Goal: Information Seeking & Learning: Learn about a topic

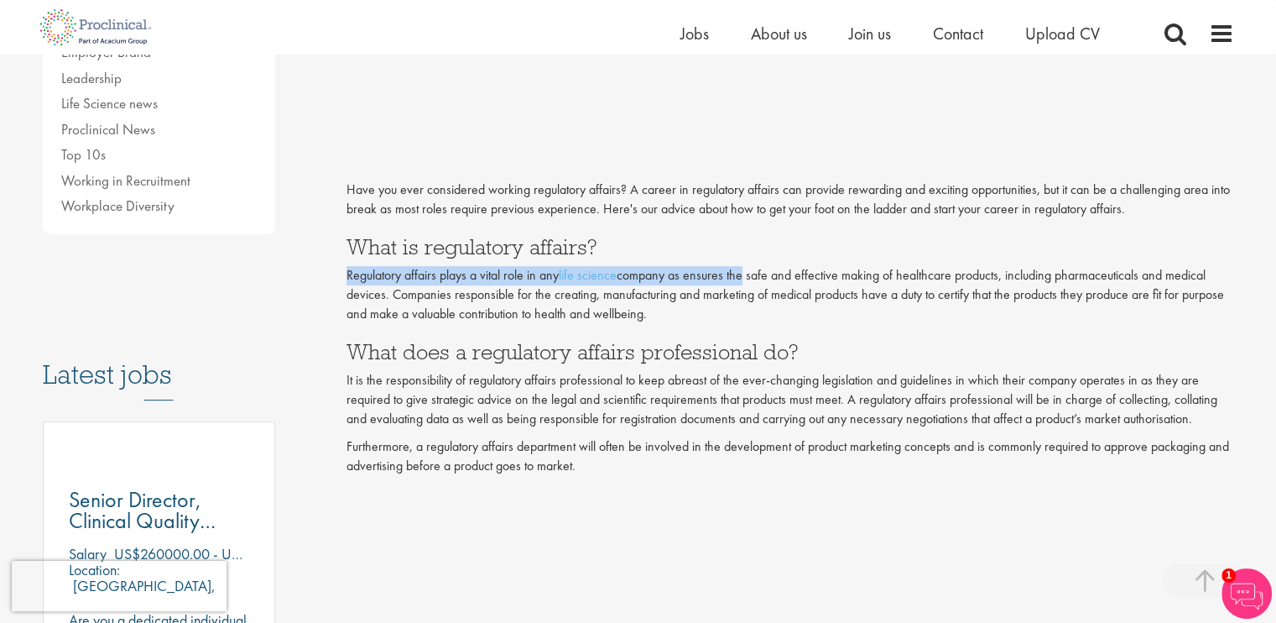
drag, startPoint x: 347, startPoint y: 277, endPoint x: 742, endPoint y: 271, distance: 394.5
click at [744, 273] on p "Regulatory affairs plays a vital role in any life science company as ensures th…" at bounding box center [791, 295] width 888 height 58
click at [741, 271] on p "Regulatory affairs plays a vital role in any life science company as ensures th…" at bounding box center [791, 295] width 888 height 58
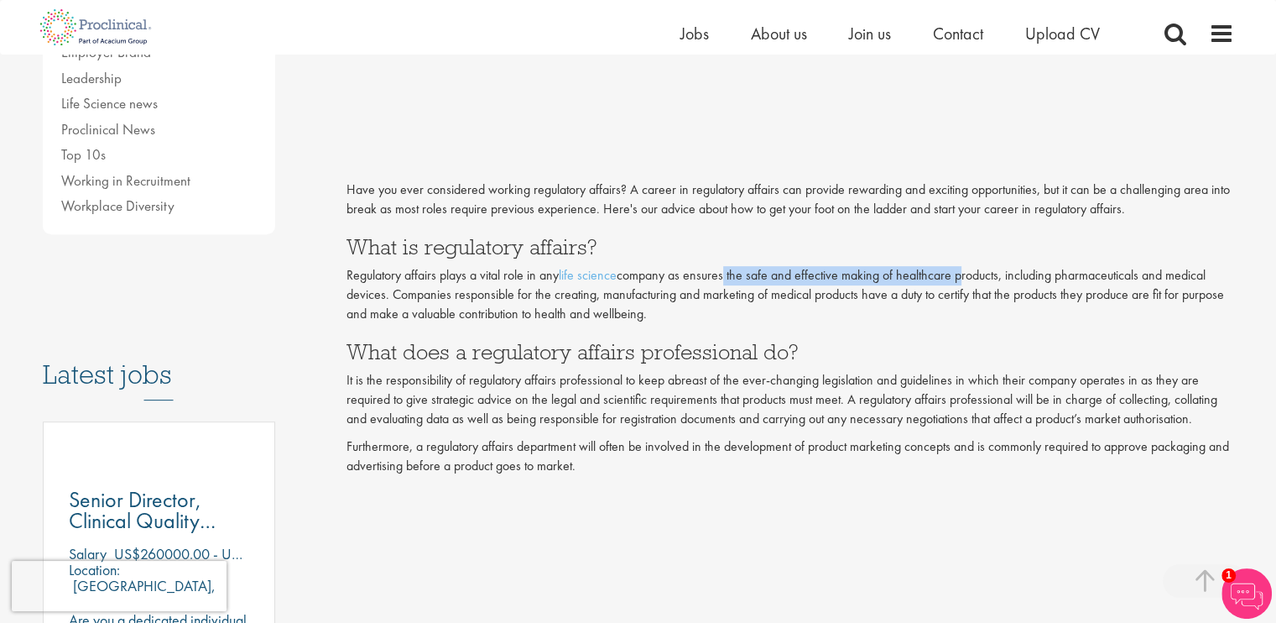
drag, startPoint x: 723, startPoint y: 271, endPoint x: 973, endPoint y: 276, distance: 250.1
click at [970, 277] on p "Regulatory affairs plays a vital role in any life science company as ensures th…" at bounding box center [791, 295] width 888 height 58
click at [973, 276] on p "Regulatory affairs plays a vital role in any life science company as ensures th…" at bounding box center [791, 295] width 888 height 58
drag, startPoint x: 839, startPoint y: 274, endPoint x: 1088, endPoint y: 279, distance: 249.3
click at [1088, 279] on p "Regulatory affairs plays a vital role in any life science company as ensures th…" at bounding box center [791, 295] width 888 height 58
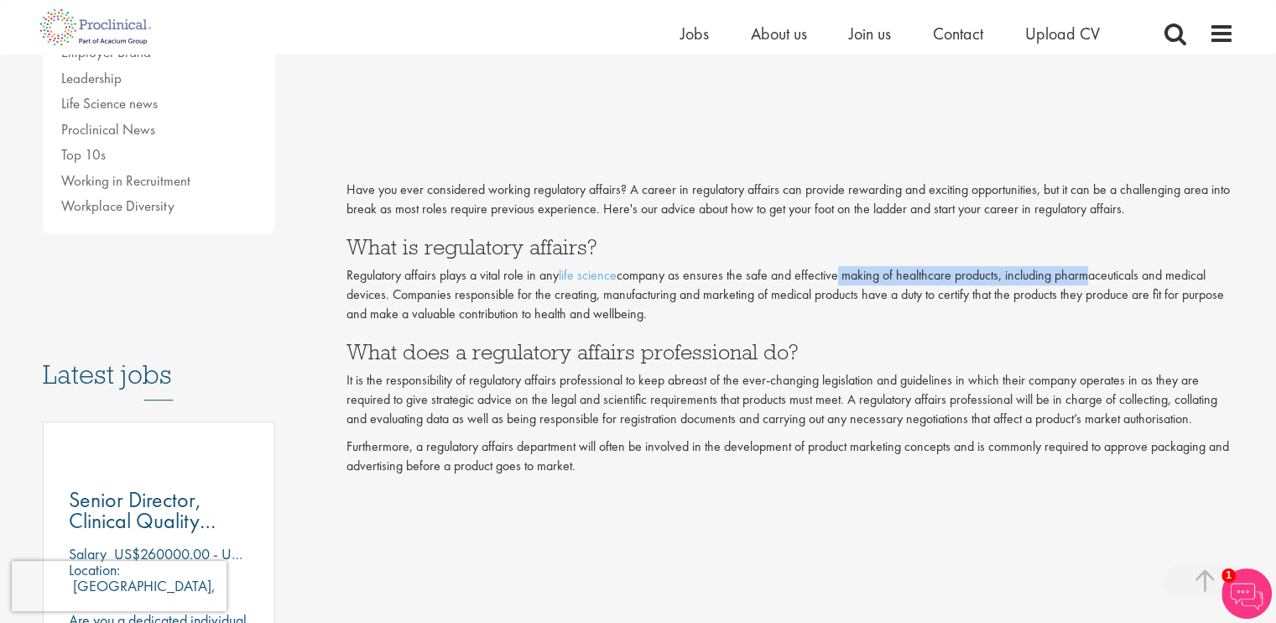
click at [1083, 274] on p "Regulatory affairs plays a vital role in any life science company as ensures th…" at bounding box center [791, 295] width 888 height 58
drag, startPoint x: 399, startPoint y: 295, endPoint x: 484, endPoint y: 300, distance: 85.0
click at [484, 300] on p "Regulatory affairs plays a vital role in any life science company as ensures th…" at bounding box center [791, 295] width 888 height 58
click at [520, 297] on p "Regulatory affairs plays a vital role in any life science company as ensures th…" at bounding box center [791, 295] width 888 height 58
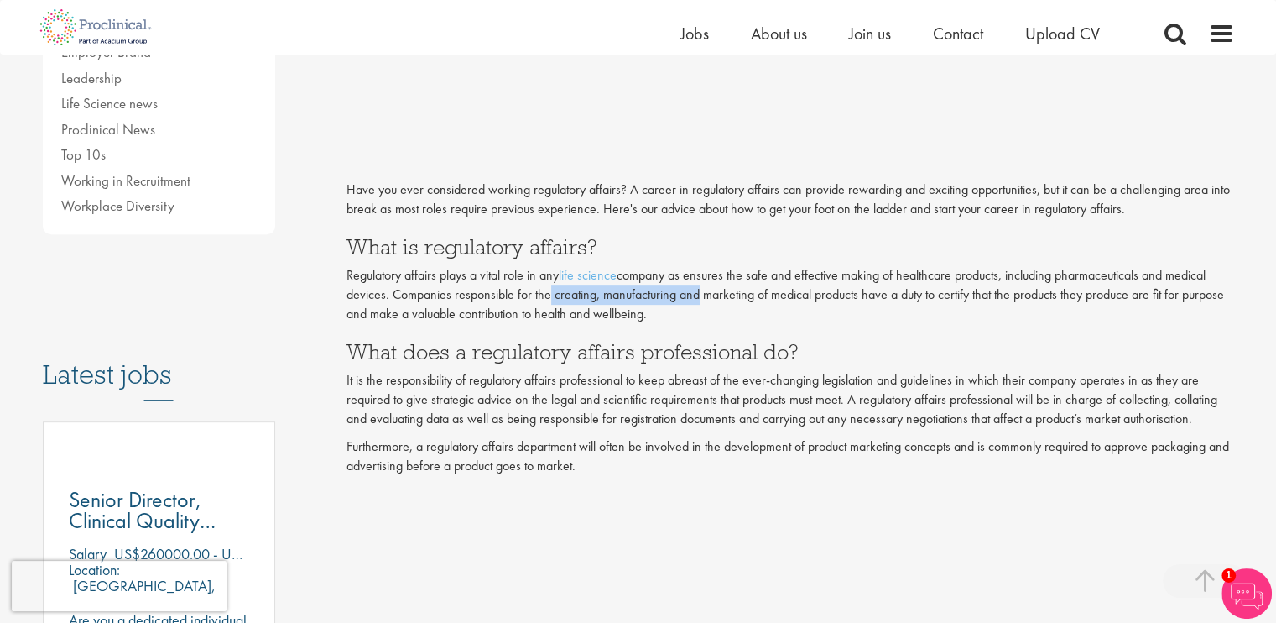
drag, startPoint x: 579, startPoint y: 297, endPoint x: 692, endPoint y: 298, distance: 113.3
click at [692, 298] on p "Regulatory affairs plays a vital role in any life science company as ensures th…" at bounding box center [791, 295] width 888 height 58
click at [693, 298] on p "Regulatory affairs plays a vital role in any life science company as ensures th…" at bounding box center [791, 295] width 888 height 58
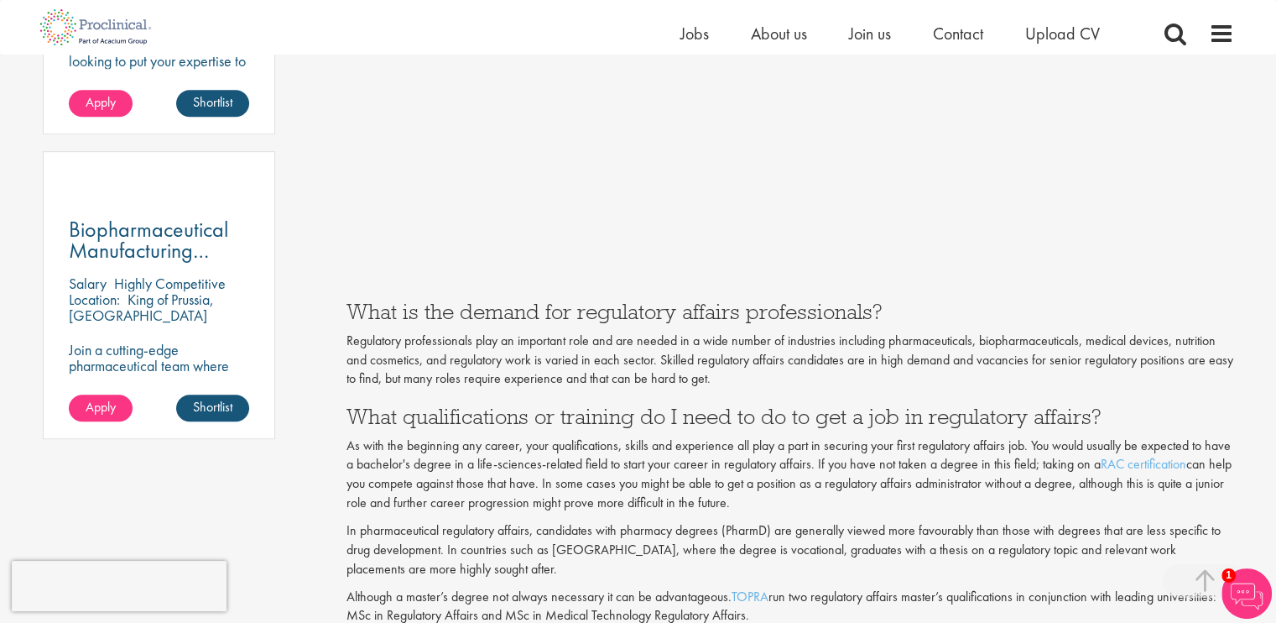
scroll to position [1229, 0]
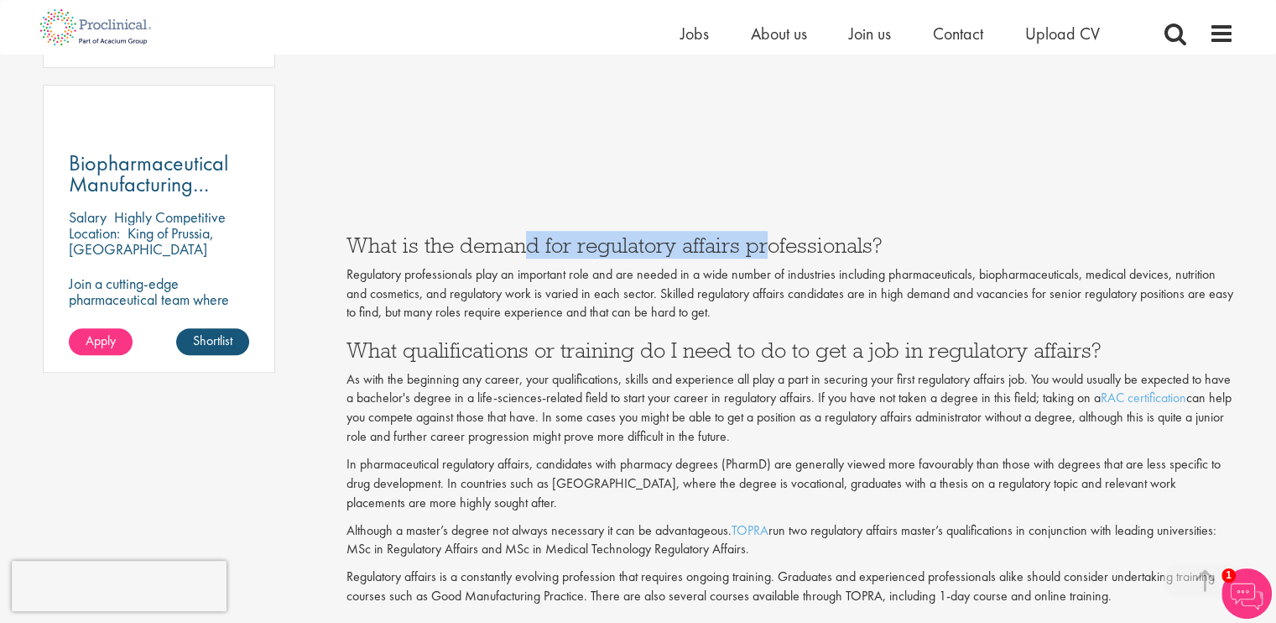
drag, startPoint x: 537, startPoint y: 251, endPoint x: 774, endPoint y: 255, distance: 236.7
click at [771, 255] on h3 "What is the demand for regulatory affairs professionals?" at bounding box center [791, 245] width 888 height 22
click at [774, 255] on h3 "What is the demand for regulatory affairs professionals?" at bounding box center [791, 245] width 888 height 22
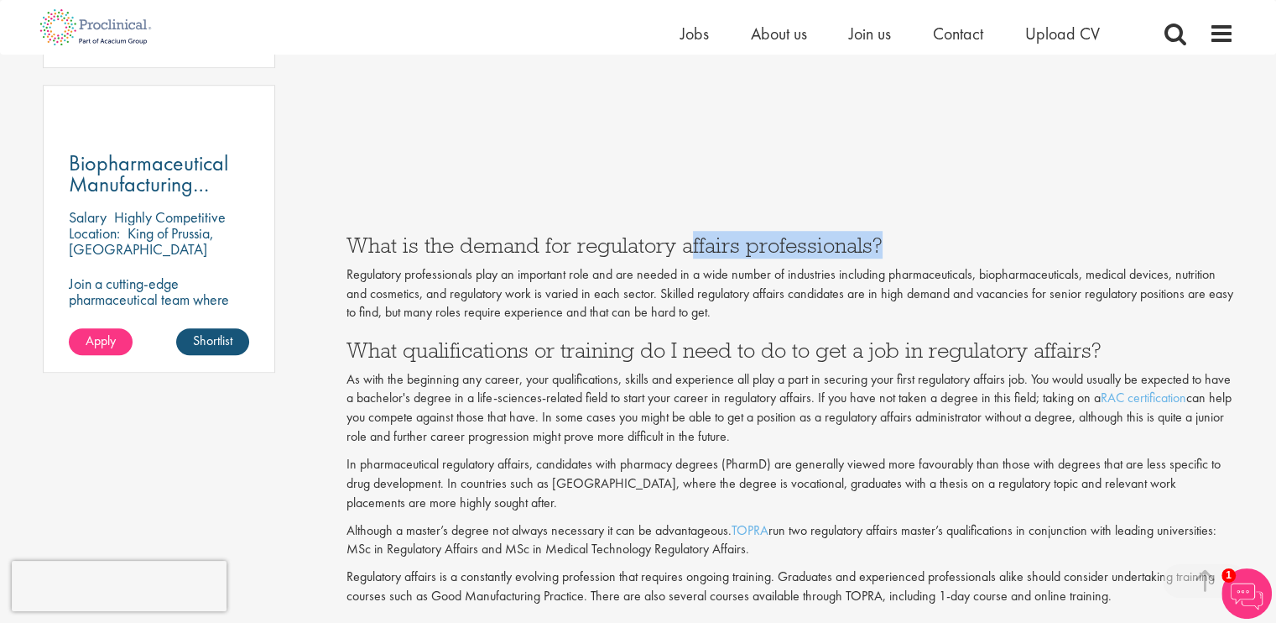
drag, startPoint x: 890, startPoint y: 248, endPoint x: 691, endPoint y: 253, distance: 198.9
click at [691, 253] on h3 "What is the demand for regulatory affairs professionals?" at bounding box center [791, 245] width 888 height 22
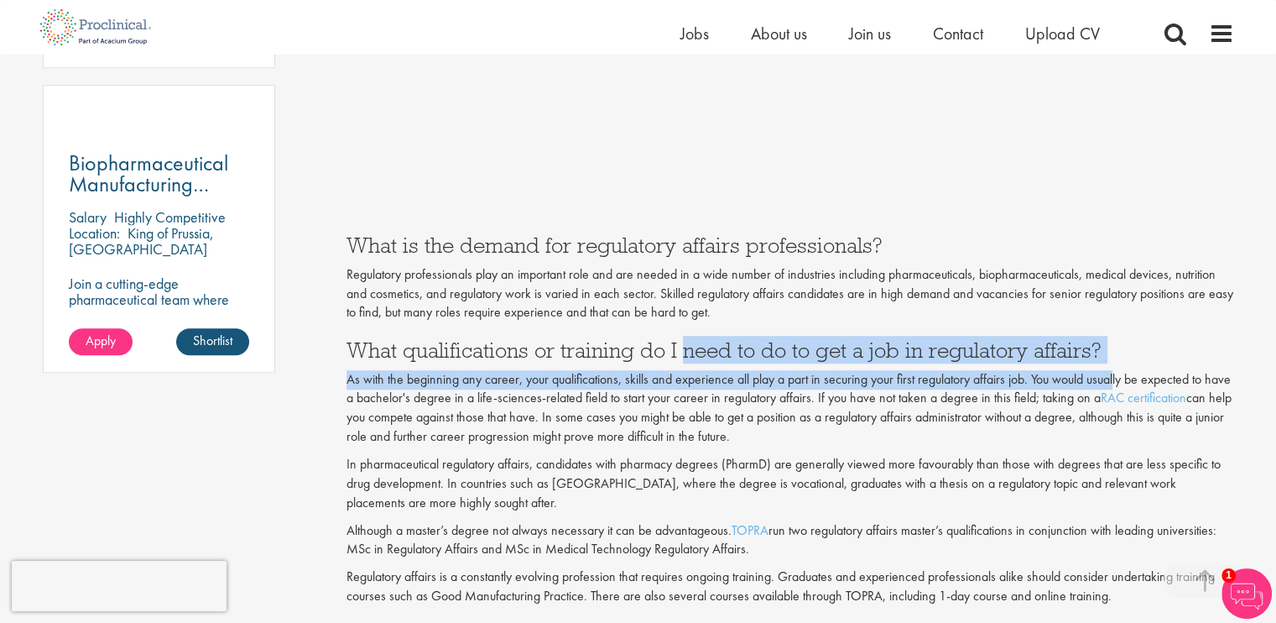
drag, startPoint x: 707, startPoint y: 352, endPoint x: 1119, endPoint y: 364, distance: 412.3
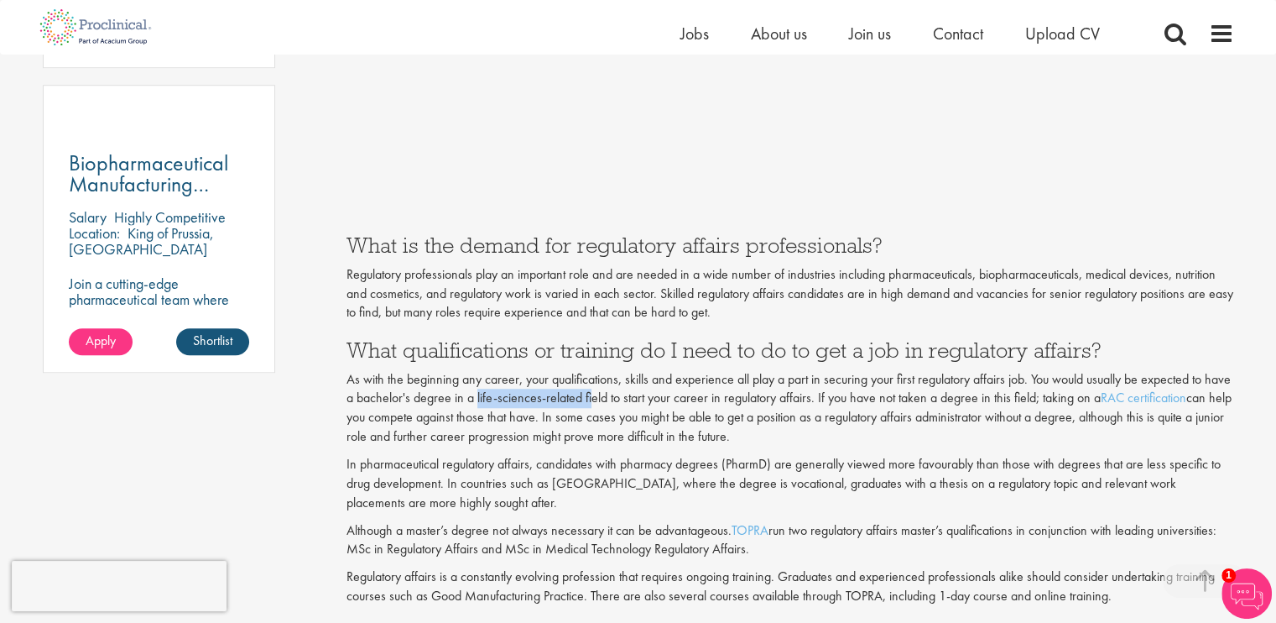
drag, startPoint x: 573, startPoint y: 396, endPoint x: 617, endPoint y: 399, distance: 43.7
click at [617, 399] on p "As with the beginning any career, your qualifications, skills and experience al…" at bounding box center [791, 408] width 888 height 76
